Goal: Task Accomplishment & Management: Manage account settings

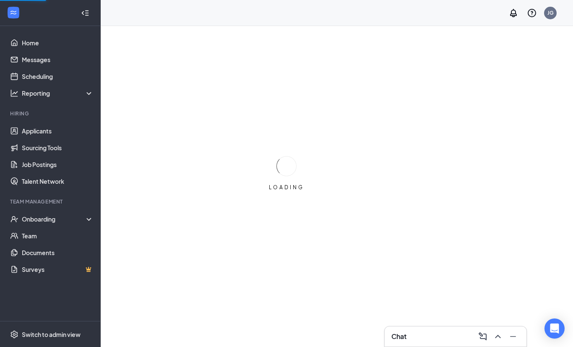
click at [61, 214] on div "Onboarding" at bounding box center [50, 219] width 101 height 17
click at [66, 229] on link "Overview" at bounding box center [58, 235] width 72 height 17
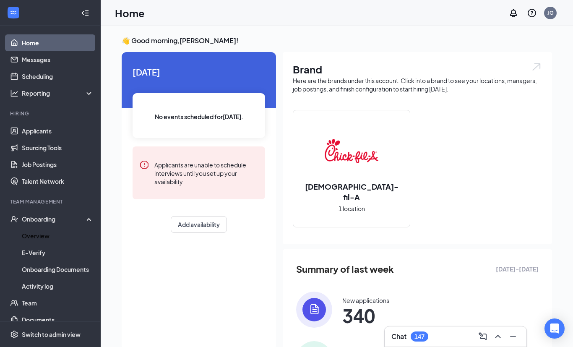
click at [69, 231] on link "Overview" at bounding box center [58, 235] width 72 height 17
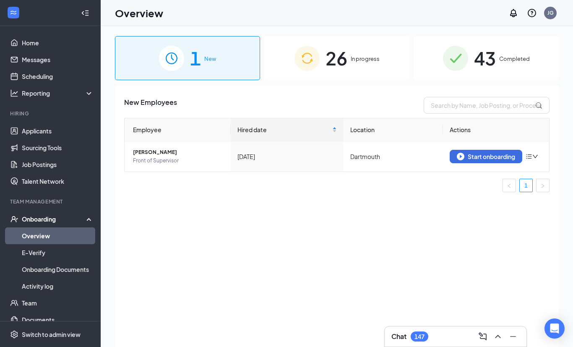
click at [47, 126] on link "Applicants" at bounding box center [58, 131] width 72 height 17
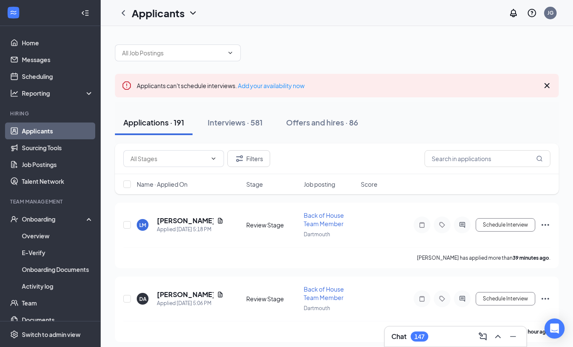
click at [29, 233] on link "Overview" at bounding box center [58, 235] width 72 height 17
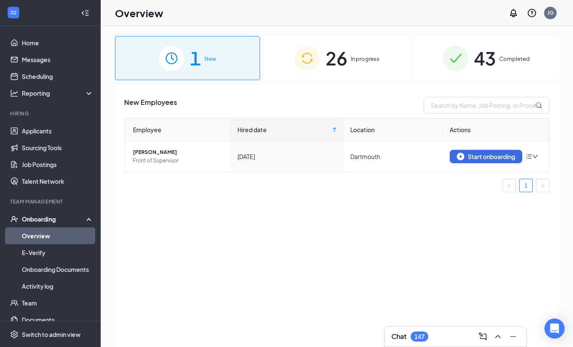
click at [335, 67] on span "26" at bounding box center [337, 58] width 22 height 29
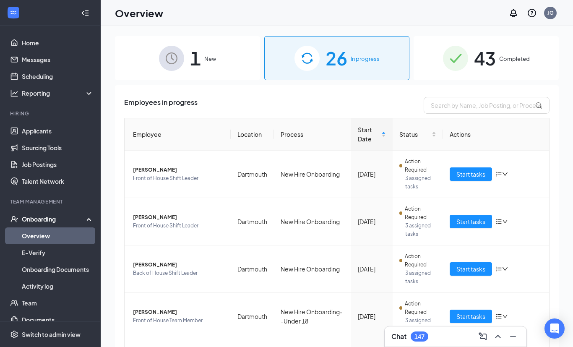
click at [512, 52] on div "43 Completed" at bounding box center [486, 58] width 145 height 44
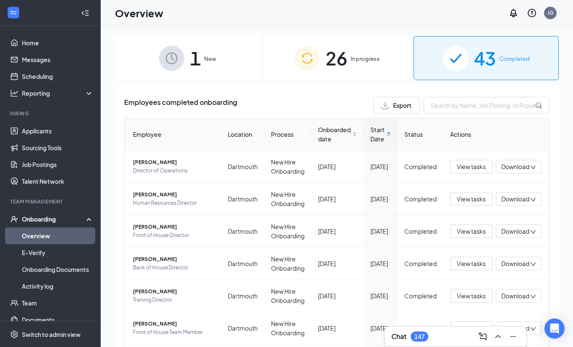
click at [31, 161] on link "Job Postings" at bounding box center [58, 164] width 72 height 17
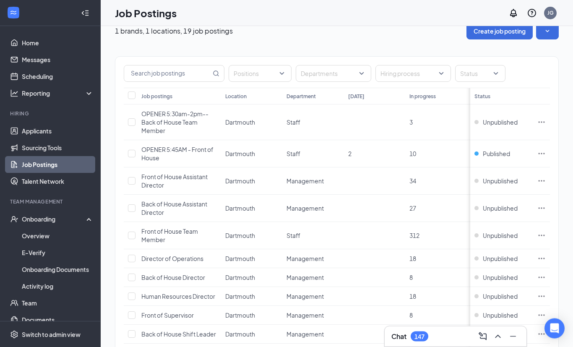
scroll to position [23, 0]
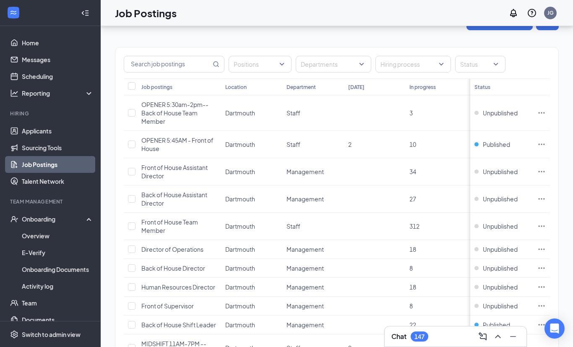
click at [261, 58] on div at bounding box center [256, 63] width 50 height 13
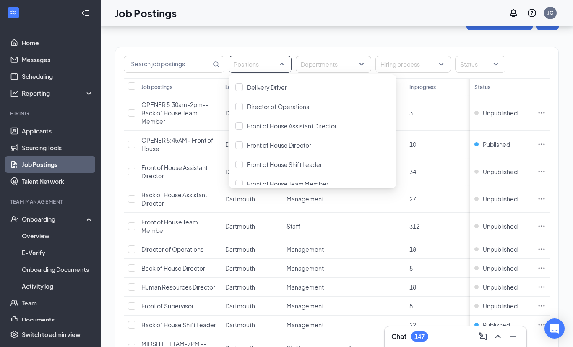
scroll to position [160, 0]
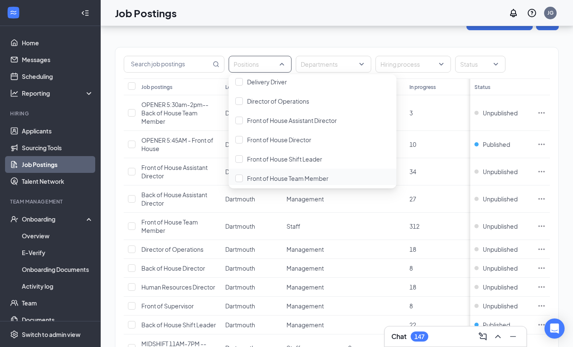
click at [233, 179] on div "Front of House Team Member" at bounding box center [313, 178] width 168 height 19
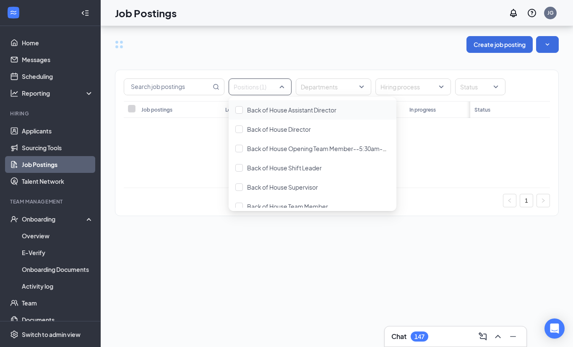
scroll to position [7, 0]
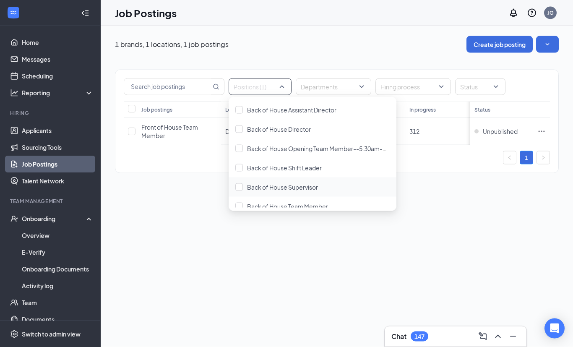
click at [237, 183] on div at bounding box center [239, 187] width 8 height 8
click at [240, 185] on img at bounding box center [239, 186] width 4 height 3
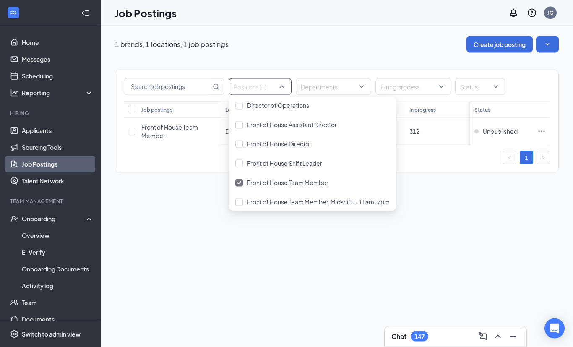
scroll to position [196, 0]
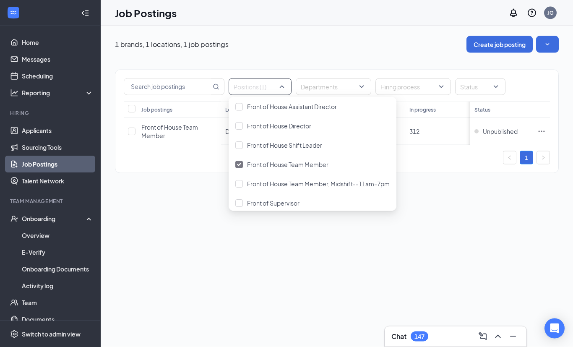
click at [238, 180] on div at bounding box center [239, 184] width 8 height 8
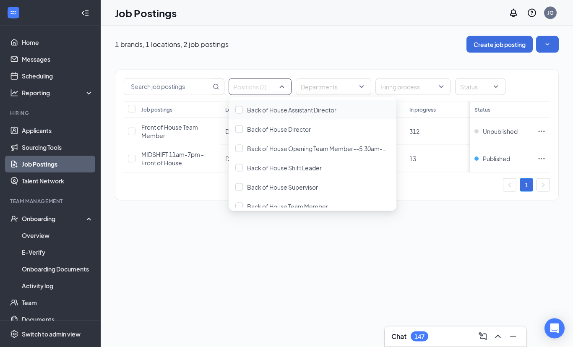
scroll to position [8, 0]
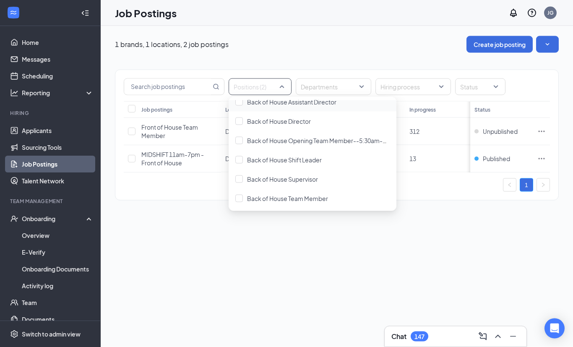
click at [273, 239] on div "1 brands, 1 locations, 2 job postings Create job posting Positions (2) Departme…" at bounding box center [337, 186] width 472 height 321
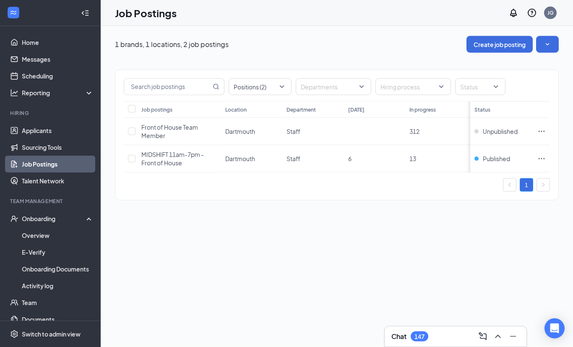
scroll to position [8, 0]
click at [413, 236] on div "1 brands, 1 locations, 2 job postings Create job posting Positions (2) Departme…" at bounding box center [337, 186] width 472 height 321
click at [262, 180] on div "1" at bounding box center [337, 184] width 426 height 13
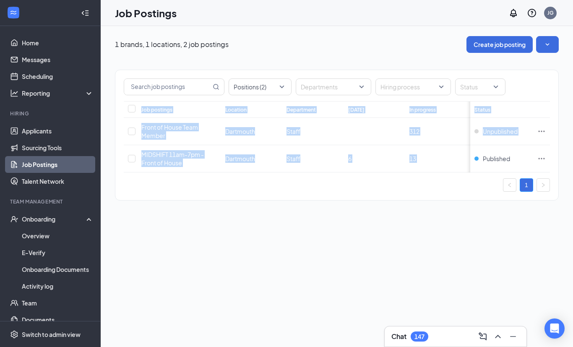
scroll to position [27, 0]
click at [46, 139] on link "Sourcing Tools" at bounding box center [58, 147] width 72 height 17
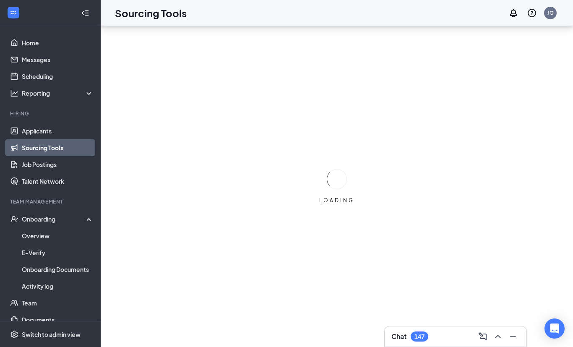
click at [47, 123] on link "Applicants" at bounding box center [58, 131] width 72 height 17
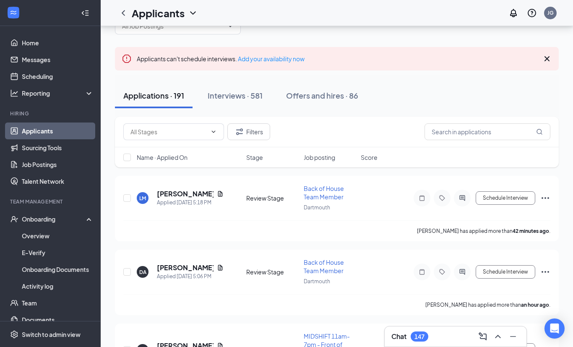
click at [233, 99] on div "Interviews · 581" at bounding box center [235, 95] width 55 height 10
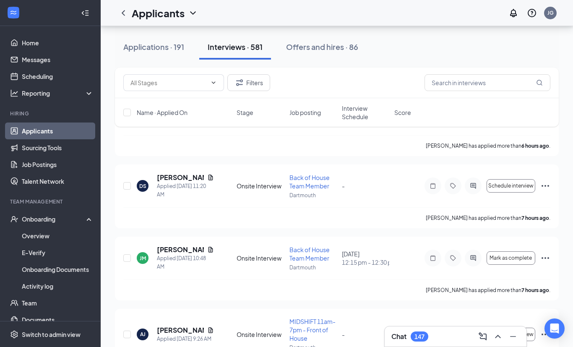
scroll to position [125, 0]
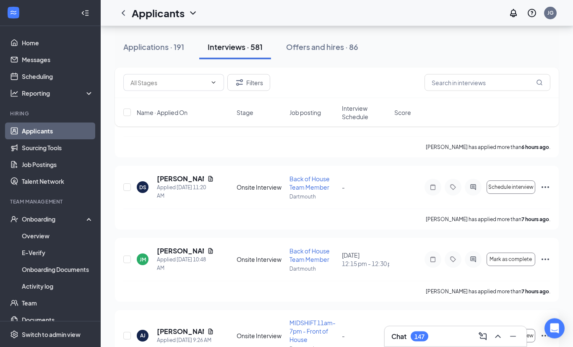
click at [306, 185] on span "Back of House Team Member" at bounding box center [310, 183] width 40 height 16
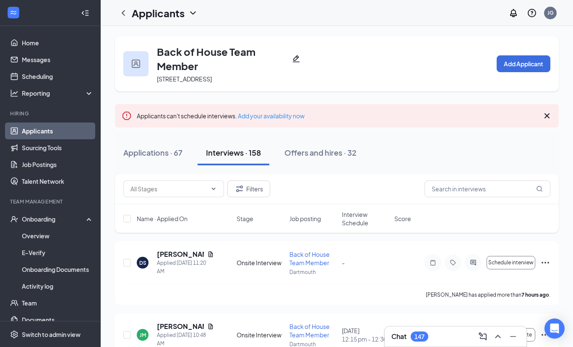
click at [315, 161] on button "Offers and hires · 32" at bounding box center [320, 152] width 89 height 25
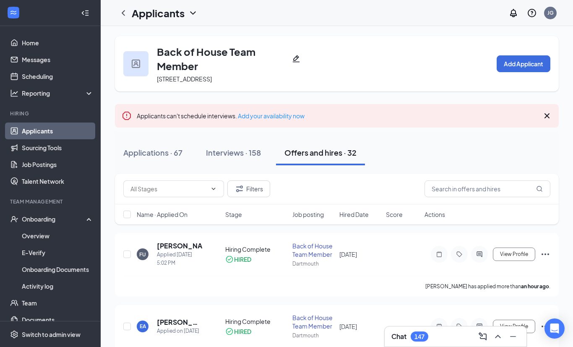
click at [240, 157] on div "Interviews · 158" at bounding box center [233, 152] width 55 height 10
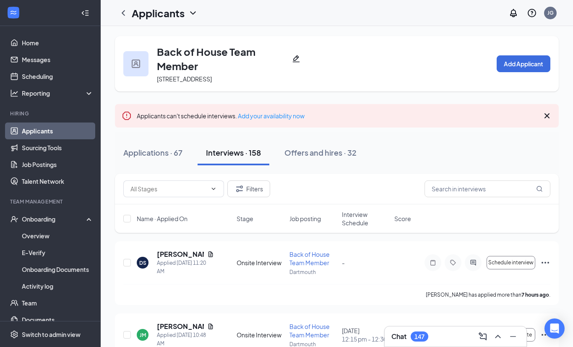
click at [316, 156] on div "Offers and hires · 32" at bounding box center [321, 152] width 72 height 10
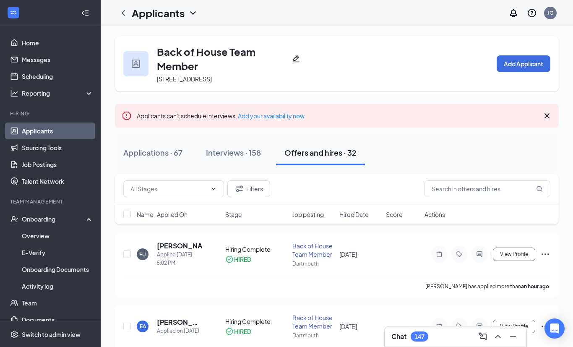
click at [252, 150] on div "Interviews · 158" at bounding box center [233, 152] width 55 height 10
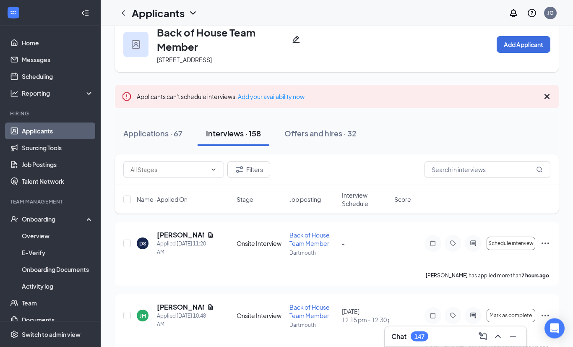
scroll to position [11, 0]
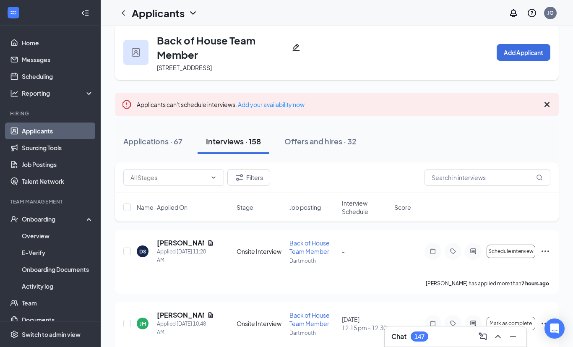
click at [125, 17] on icon "ChevronLeft" at bounding box center [123, 13] width 10 height 10
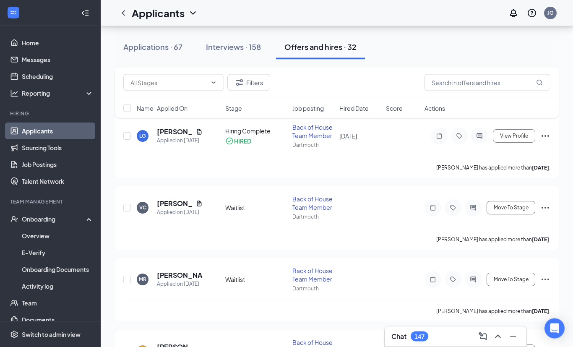
scroll to position [943, 0]
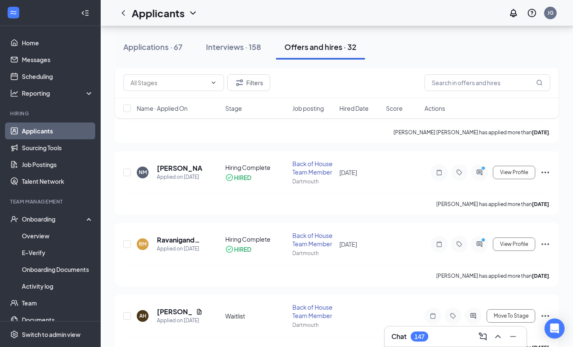
click at [116, 8] on div at bounding box center [123, 13] width 17 height 17
click at [28, 141] on link "Sourcing Tools" at bounding box center [58, 147] width 72 height 17
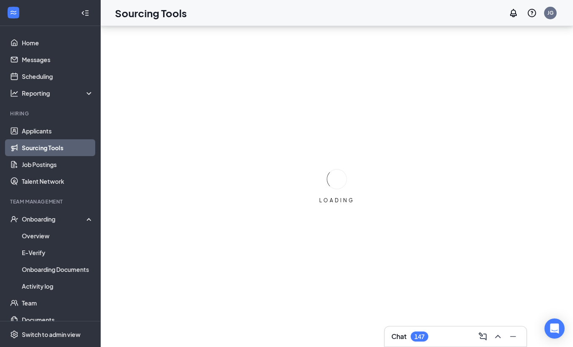
scroll to position [27, 0]
click at [33, 156] on link "Job Postings" at bounding box center [58, 164] width 72 height 17
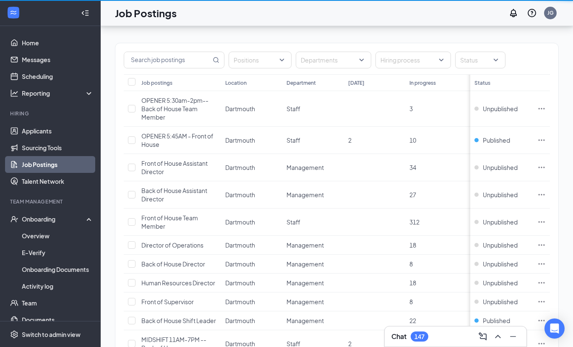
click at [31, 107] on ul "Home Messages Scheduling Reporting Hiring Applicants Sourcing Tools Job Posting…" at bounding box center [50, 187] width 100 height 322
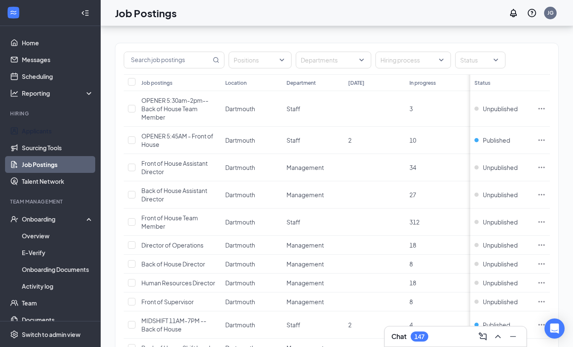
click at [34, 135] on link "Applicants" at bounding box center [58, 131] width 72 height 17
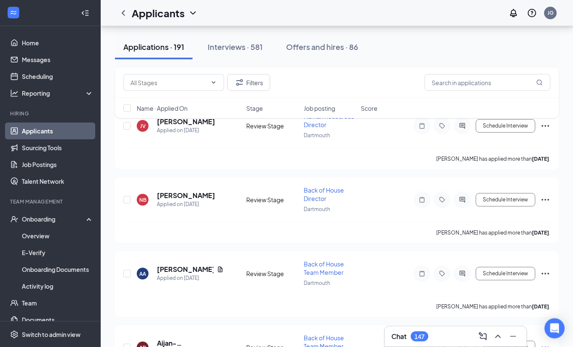
scroll to position [4979, 0]
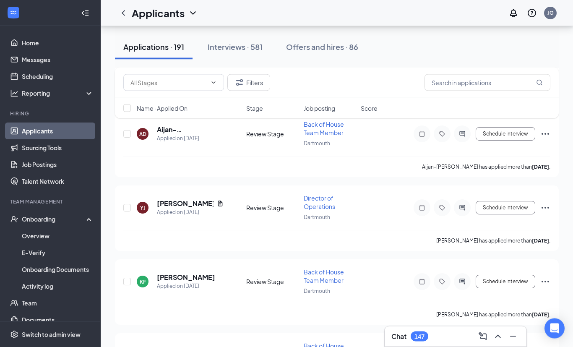
click at [238, 39] on button "Interviews · 581" at bounding box center [235, 46] width 72 height 25
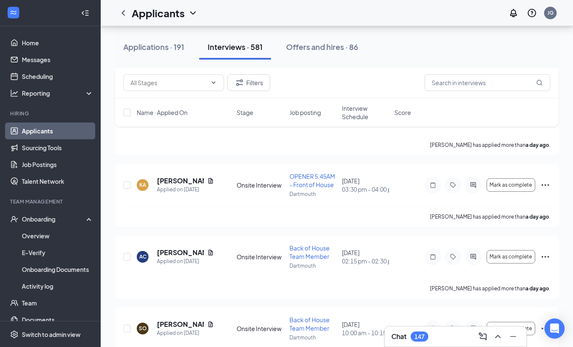
scroll to position [1270, 0]
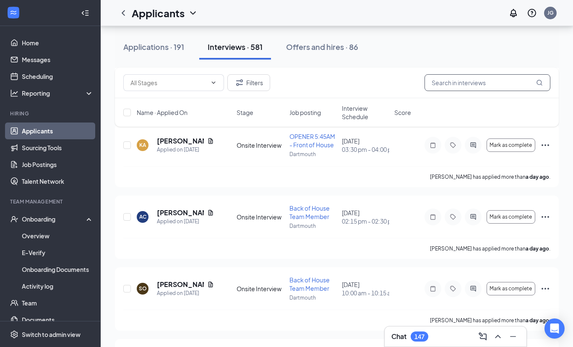
click at [476, 75] on input "text" at bounding box center [488, 82] width 126 height 17
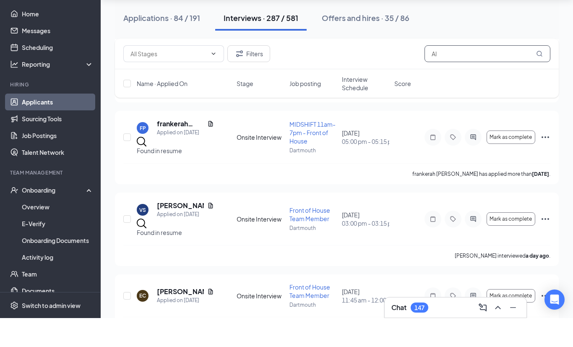
scroll to position [968, 0]
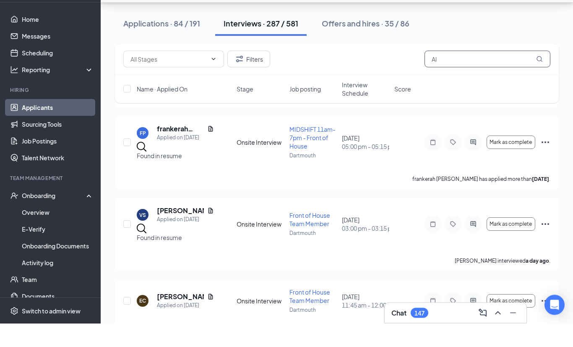
type input "Al"
click at [314, 312] on span "Front of House Team Member" at bounding box center [310, 320] width 41 height 16
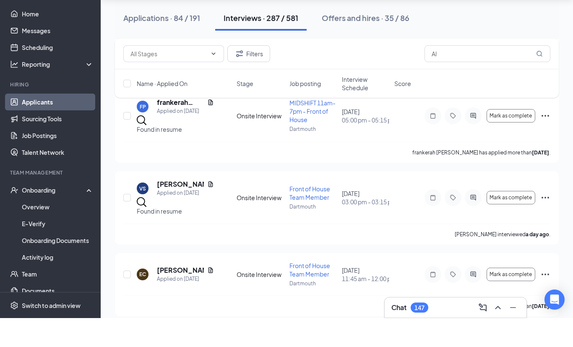
scroll to position [26, 0]
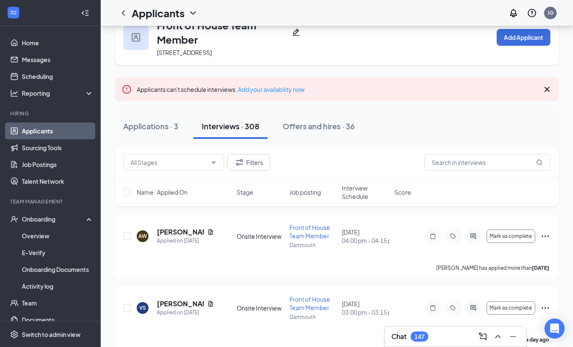
click at [334, 130] on div "Offers and hires · 36" at bounding box center [319, 126] width 72 height 10
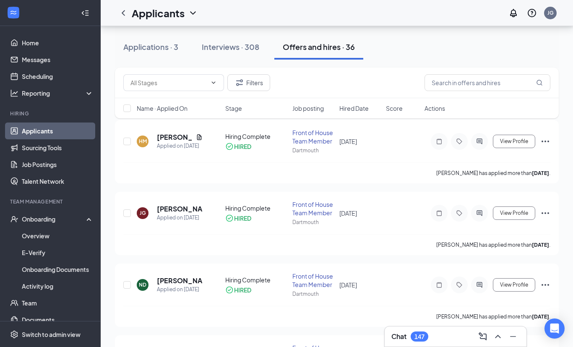
scroll to position [112, 0]
click at [348, 57] on button "Offers and hires · 36" at bounding box center [318, 46] width 89 height 25
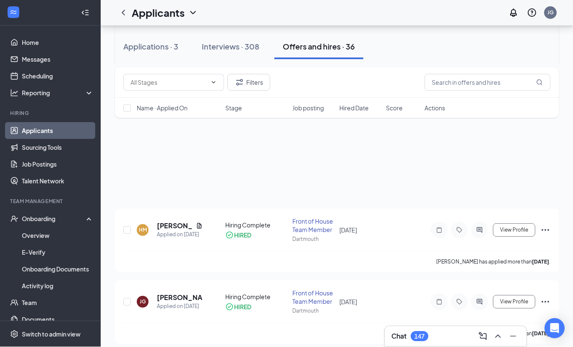
scroll to position [27, 0]
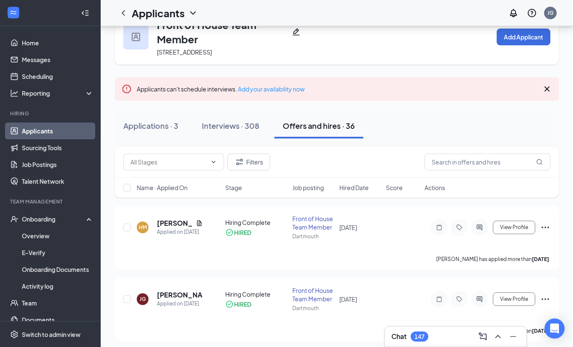
click at [63, 219] on div "Onboarding" at bounding box center [54, 219] width 65 height 8
click at [39, 219] on div "Onboarding" at bounding box center [54, 219] width 65 height 8
click at [48, 240] on link "Overview" at bounding box center [58, 235] width 72 height 17
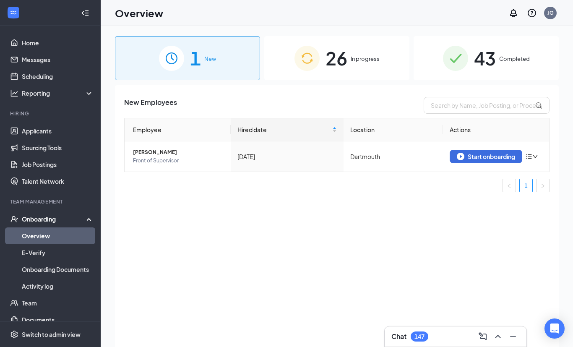
click at [477, 60] on span "43" at bounding box center [485, 58] width 22 height 29
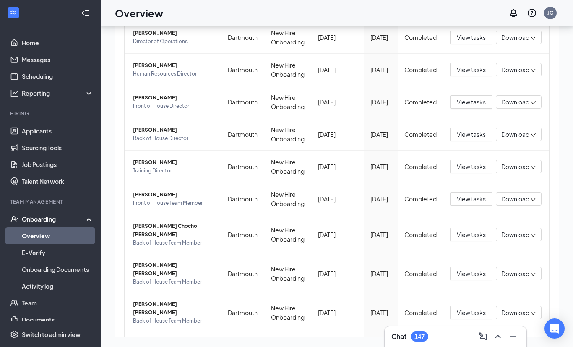
scroll to position [91, 0]
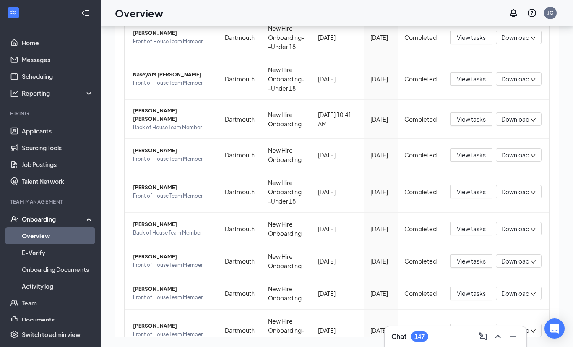
scroll to position [128, 0]
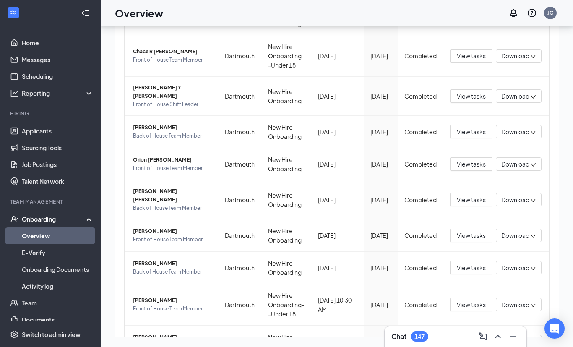
scroll to position [110, 0]
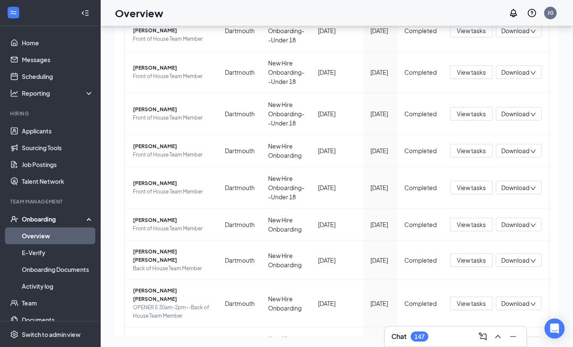
scroll to position [144, 0]
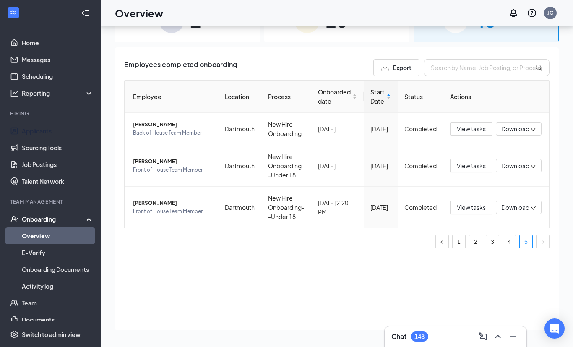
click at [57, 123] on link "Applicants" at bounding box center [58, 131] width 72 height 17
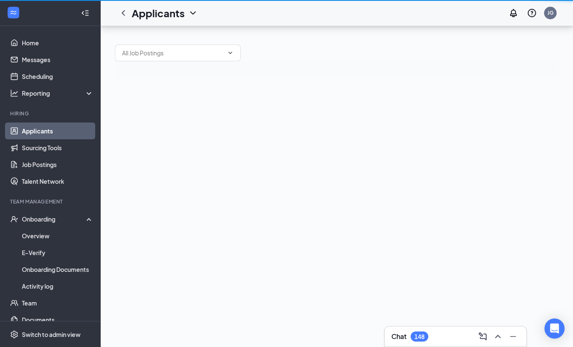
scroll to position [27, 0]
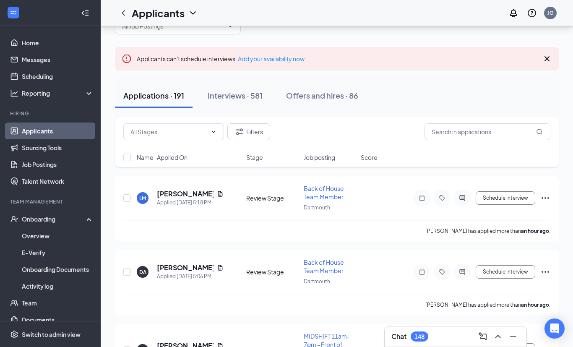
click at [245, 95] on div "Interviews · 581" at bounding box center [235, 95] width 55 height 10
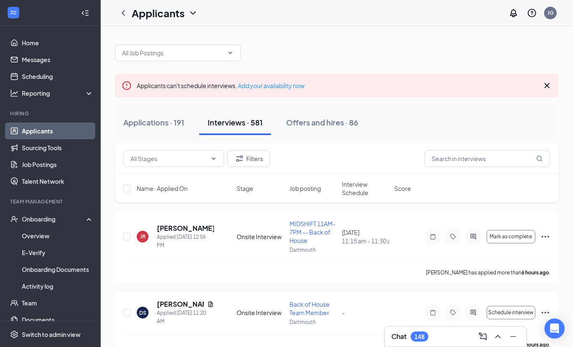
click at [364, 191] on span "Interview Schedule" at bounding box center [365, 188] width 47 height 17
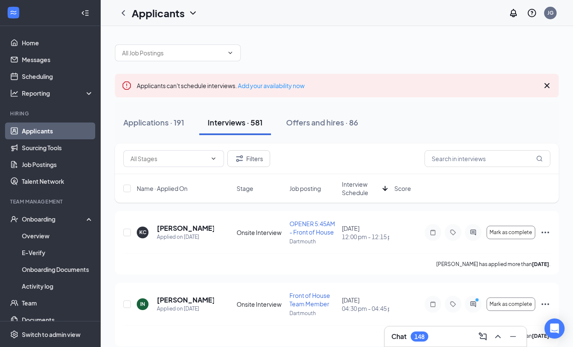
click at [190, 110] on button "Applications · 191" at bounding box center [154, 122] width 78 height 25
